Goal: Find specific page/section: Find specific page/section

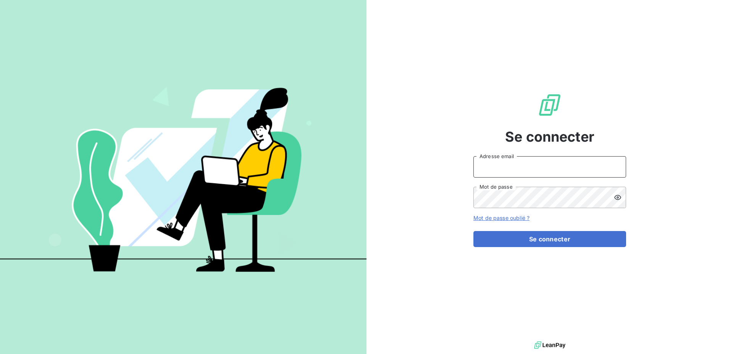
click at [516, 165] on input "Adresse email" at bounding box center [549, 166] width 153 height 21
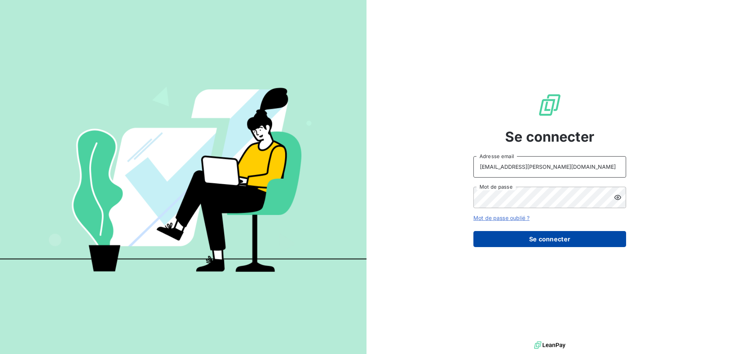
type input "raf@monier-environnement.com"
click at [522, 242] on button "Se connecter" at bounding box center [549, 239] width 153 height 16
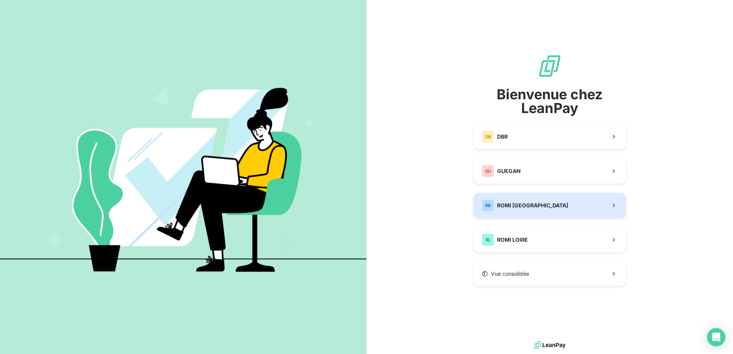
click at [523, 210] on div "RB ROMI BRETAGNE" at bounding box center [525, 205] width 86 height 12
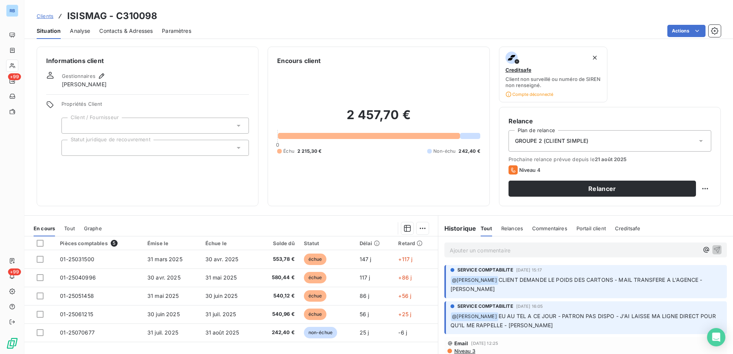
scroll to position [52, 0]
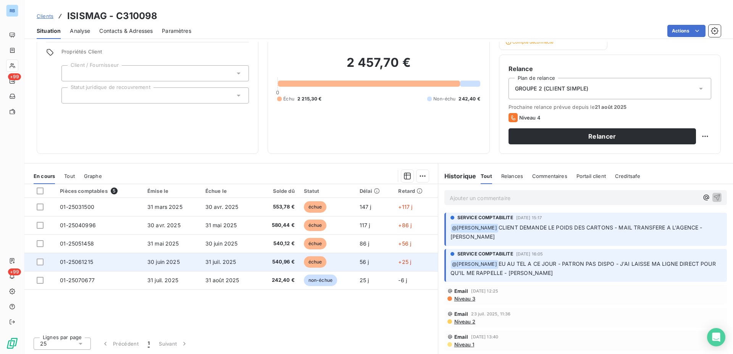
click at [205, 263] on span "31 juil. 2025" at bounding box center [220, 261] width 31 height 6
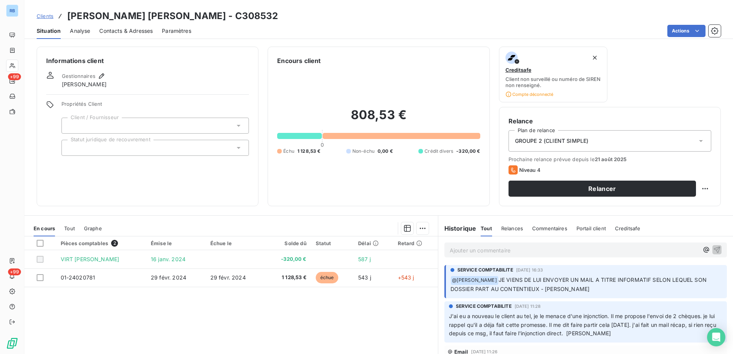
click at [548, 252] on p "Ajouter un commentaire ﻿" at bounding box center [574, 250] width 249 height 10
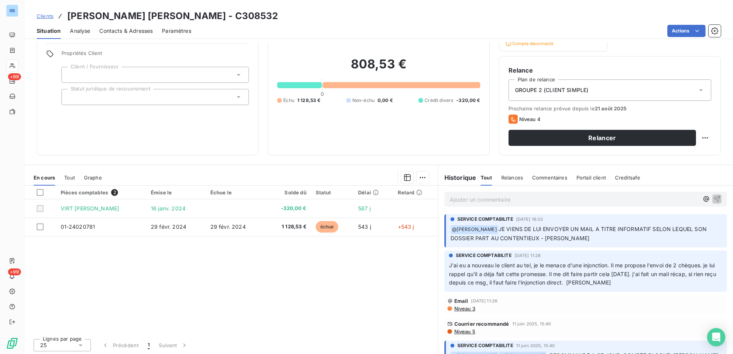
scroll to position [52, 0]
